Goal: Task Accomplishment & Management: Manage account settings

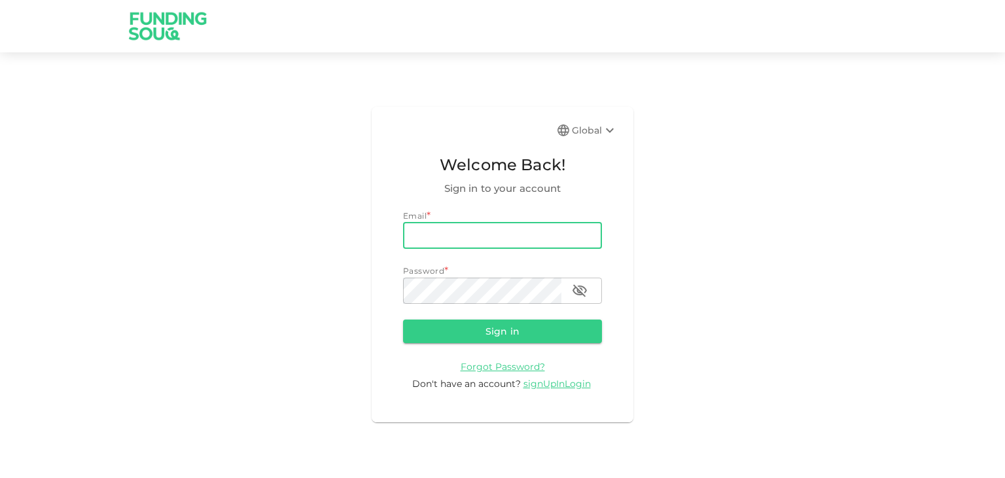
type input "[PERSON_NAME][EMAIL_ADDRESS][PERSON_NAME][DOMAIN_NAME]"
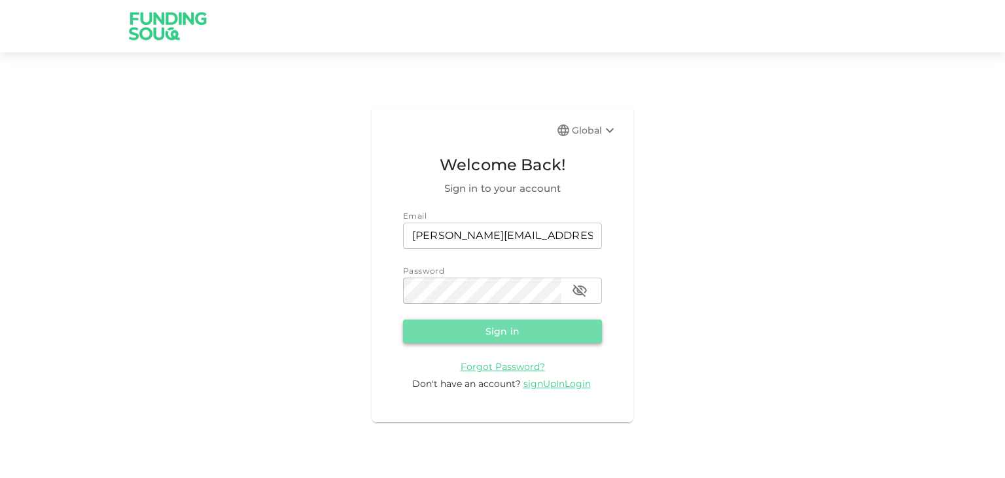
click at [479, 333] on button "Sign in" at bounding box center [502, 331] width 199 height 24
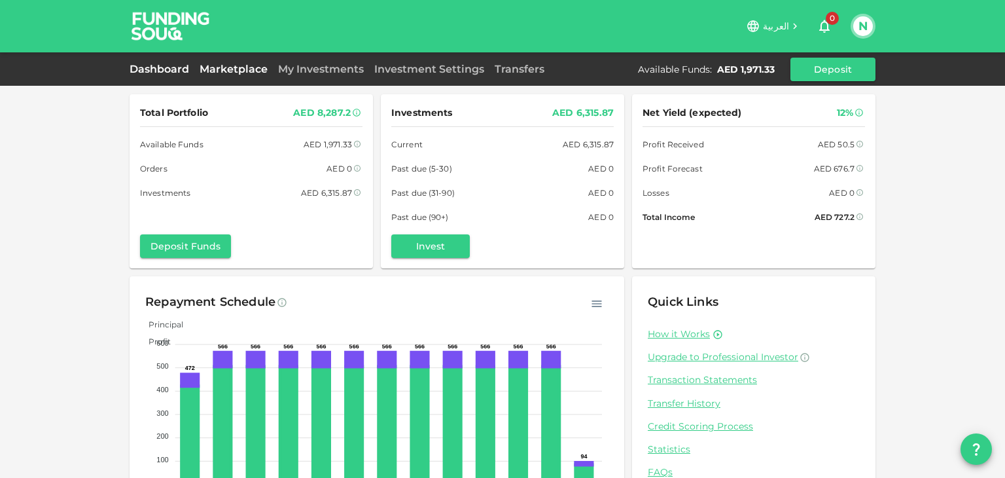
click at [232, 68] on link "Marketplace" at bounding box center [233, 69] width 79 height 12
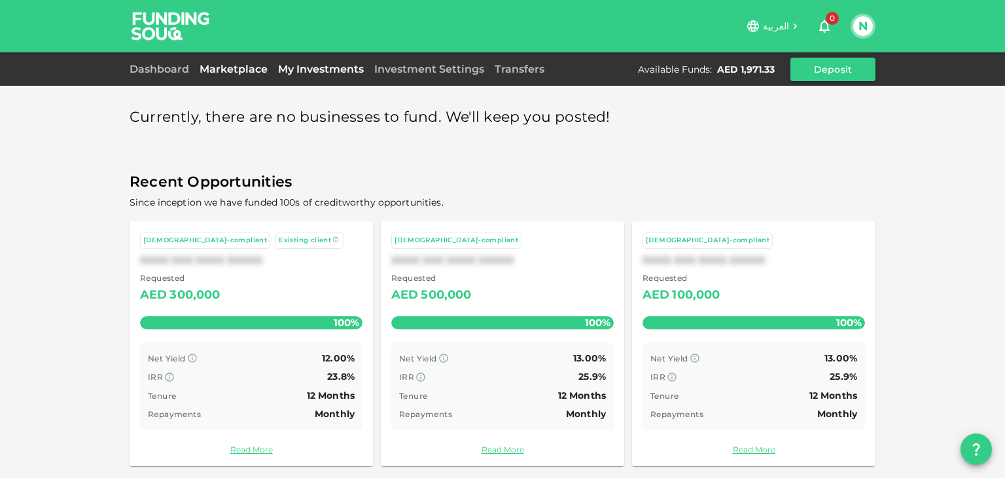
click at [308, 67] on link "My Investments" at bounding box center [321, 69] width 96 height 12
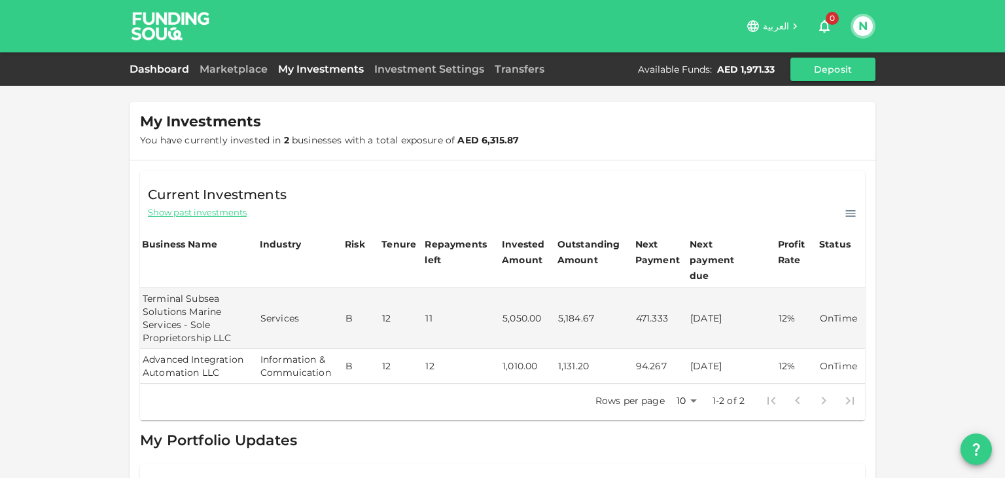
click at [163, 68] on link "Dashboard" at bounding box center [162, 69] width 65 height 12
